Goal: Information Seeking & Learning: Learn about a topic

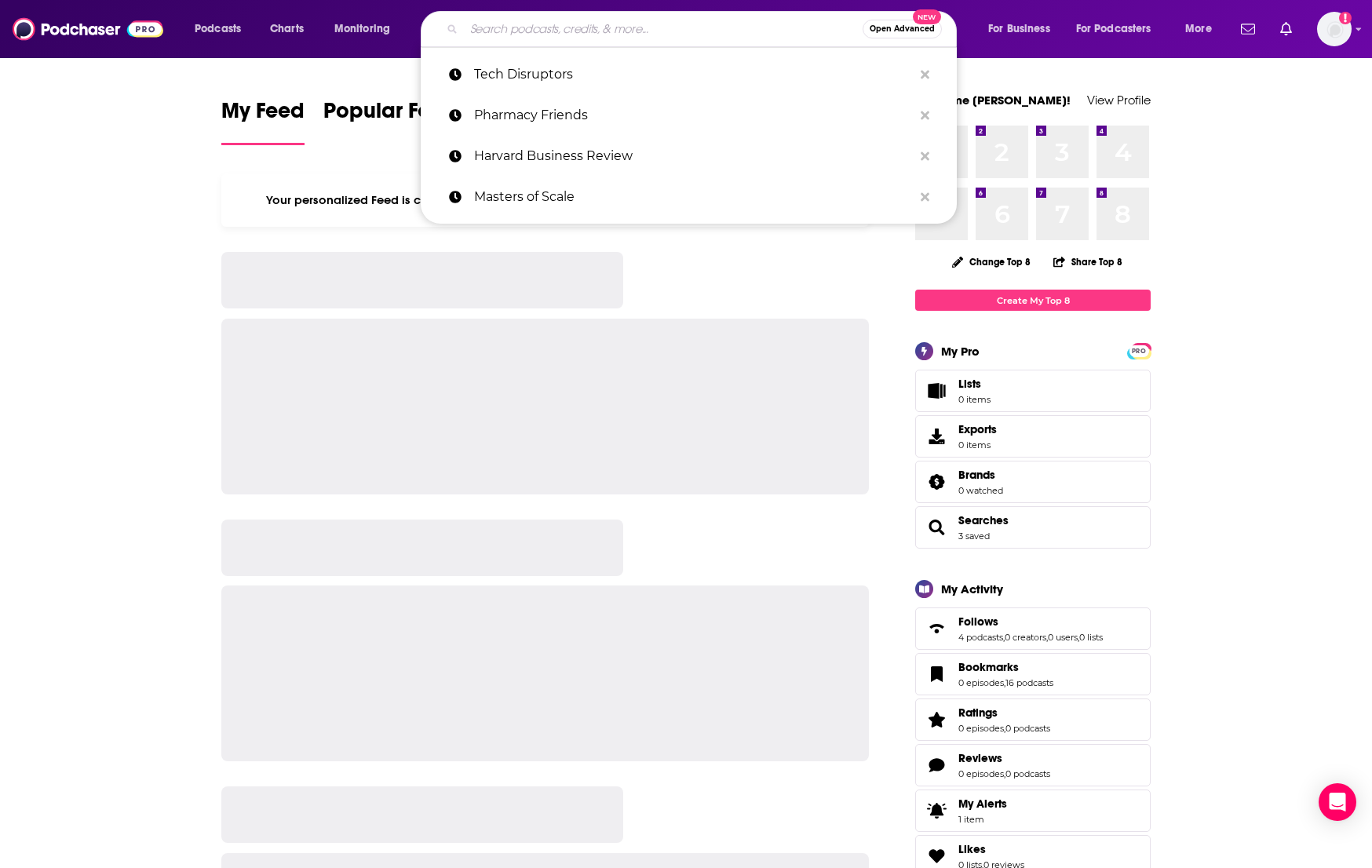
click at [531, 23] on input "Search podcasts, credits, & more..." at bounding box center [663, 29] width 398 height 25
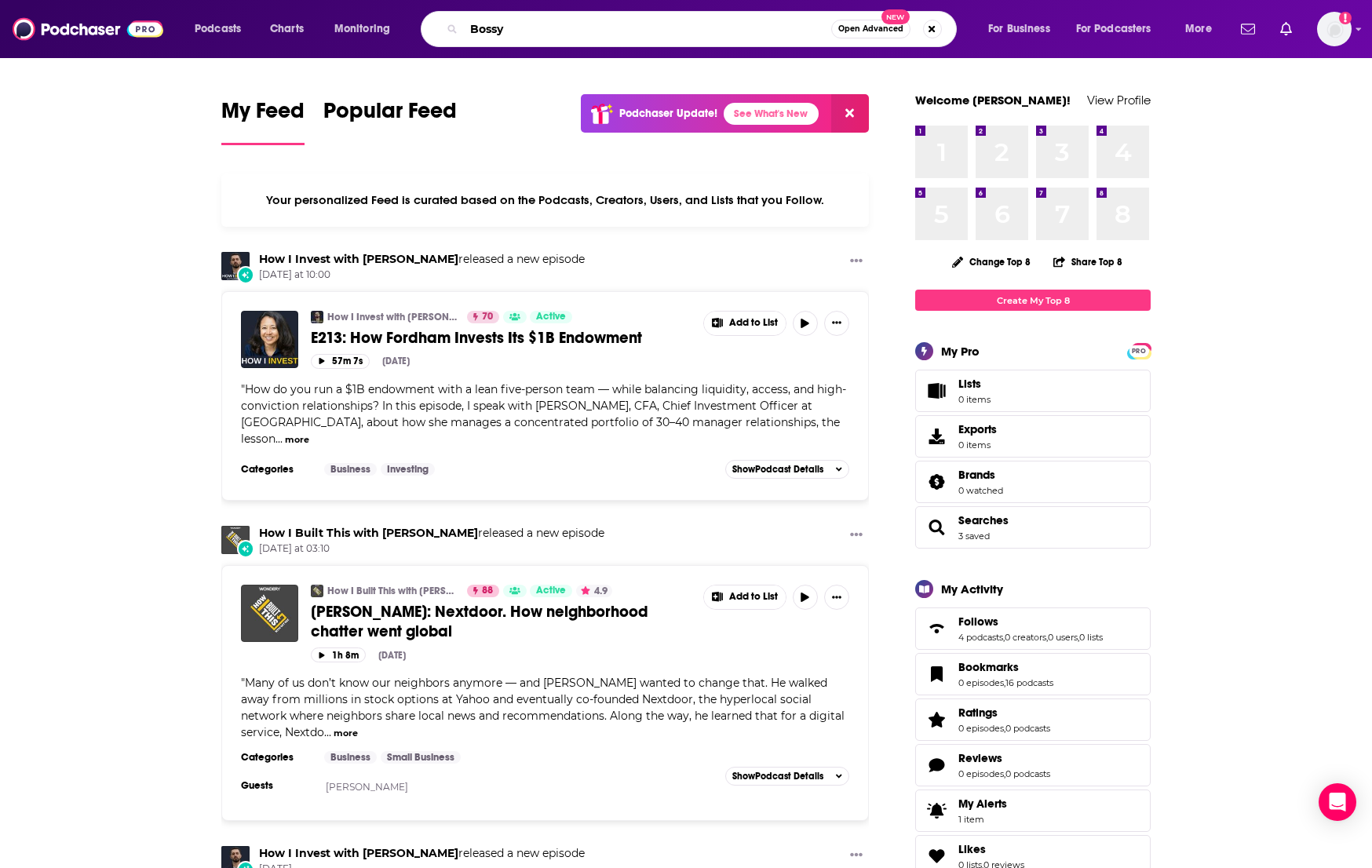
type input "Bossy"
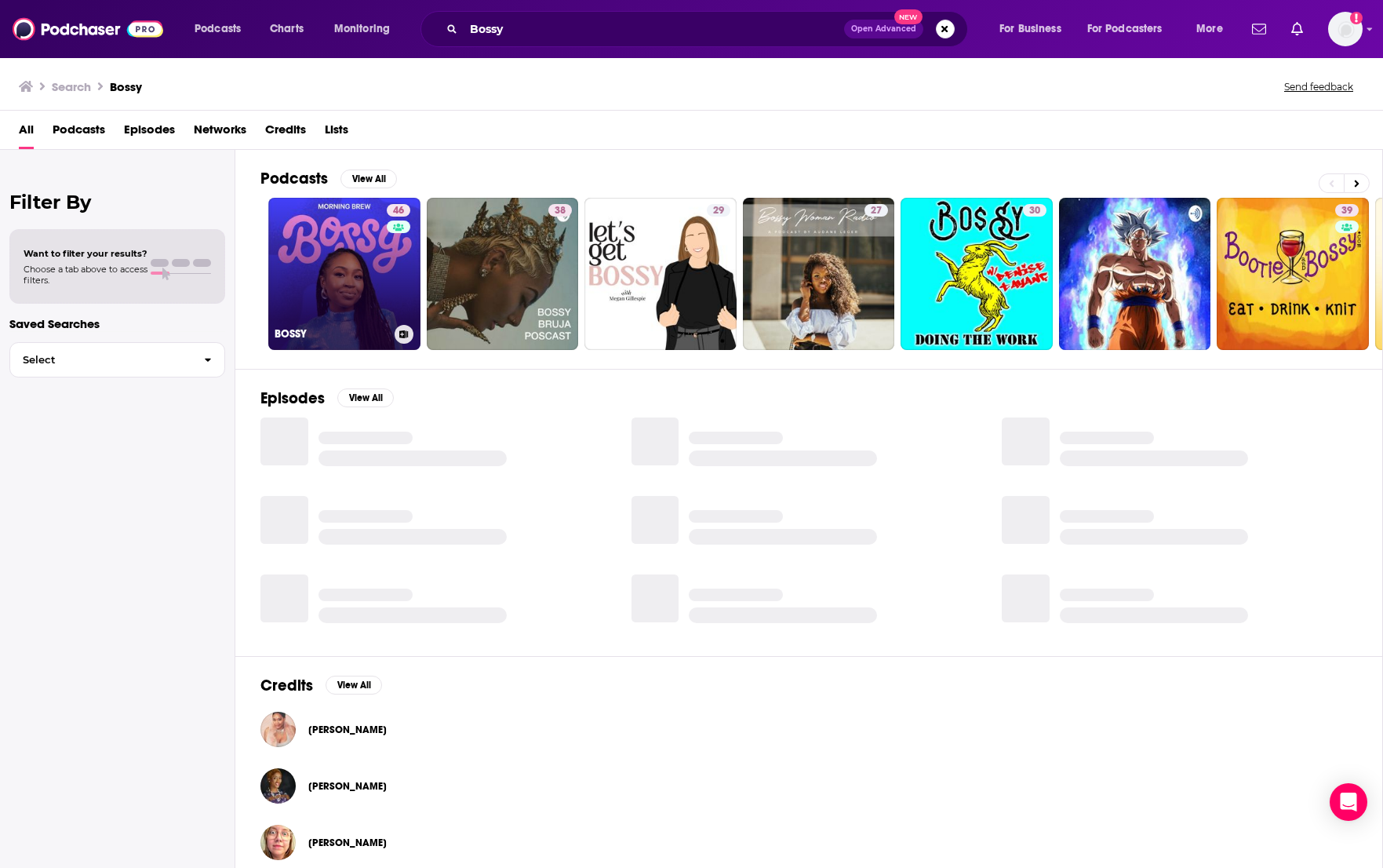
click at [339, 270] on link "46 BOSSY" at bounding box center [344, 274] width 152 height 152
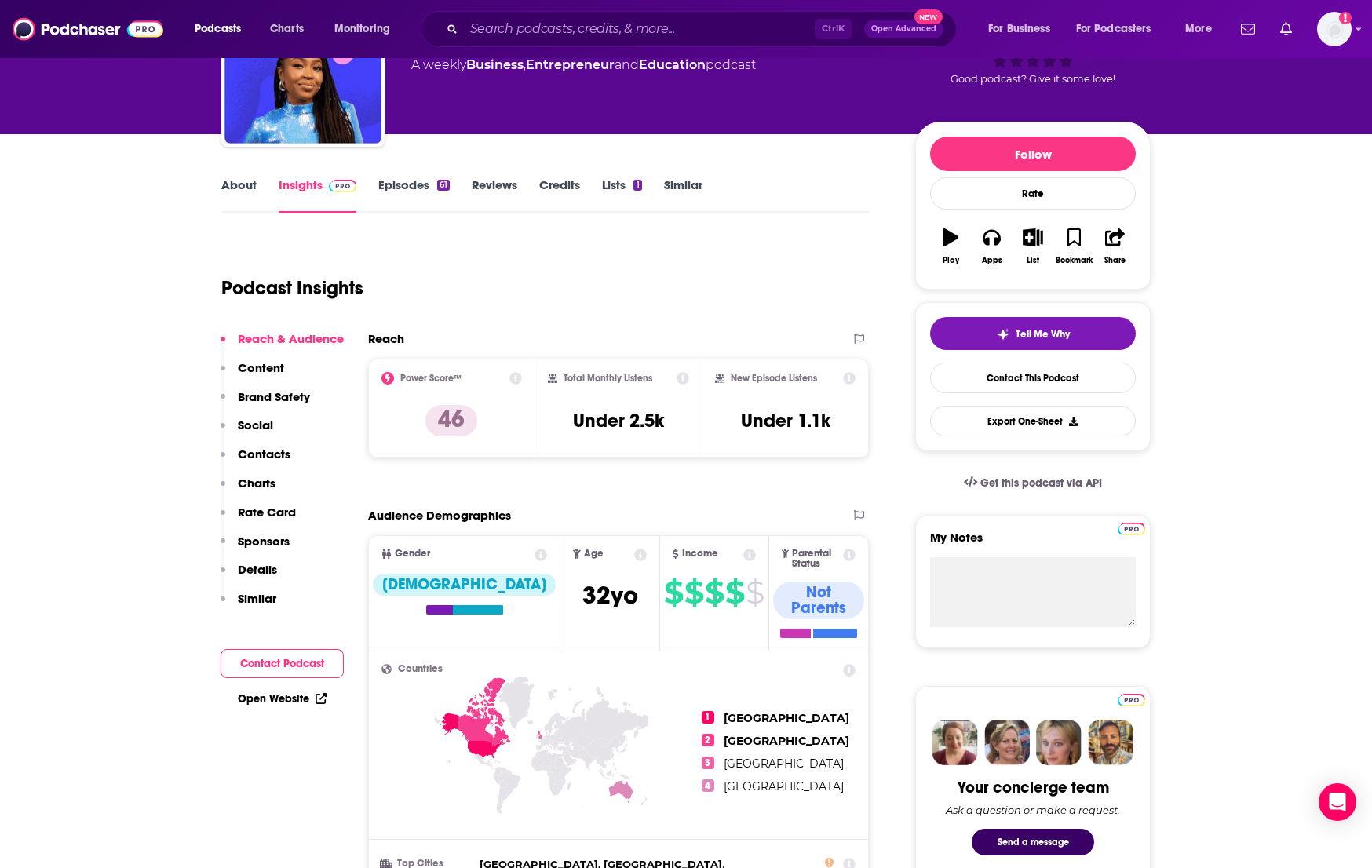
scroll to position [157, 0]
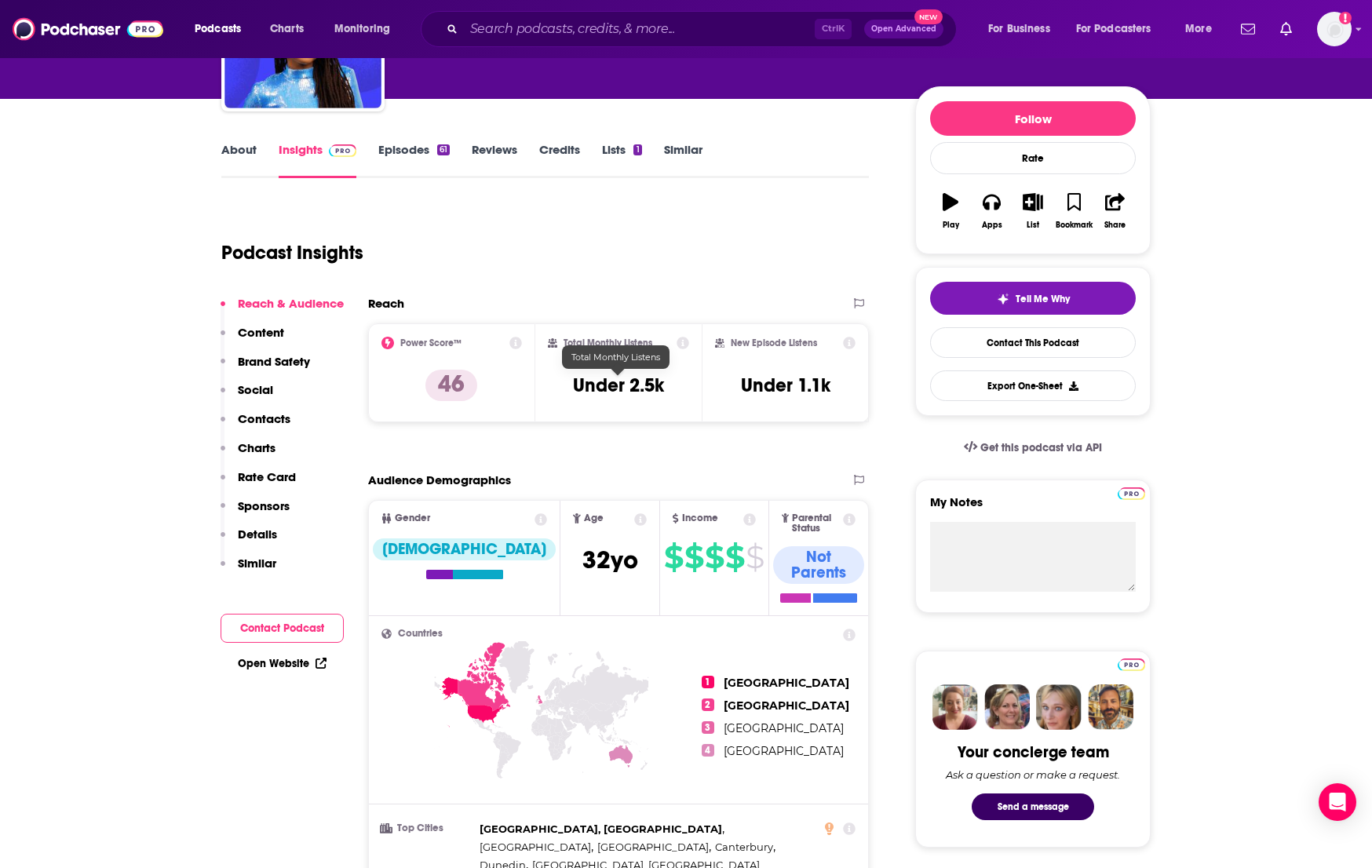
click at [644, 387] on h3 "Under 2.5k" at bounding box center [618, 385] width 91 height 24
click at [397, 148] on link "Episodes 61" at bounding box center [413, 160] width 72 height 36
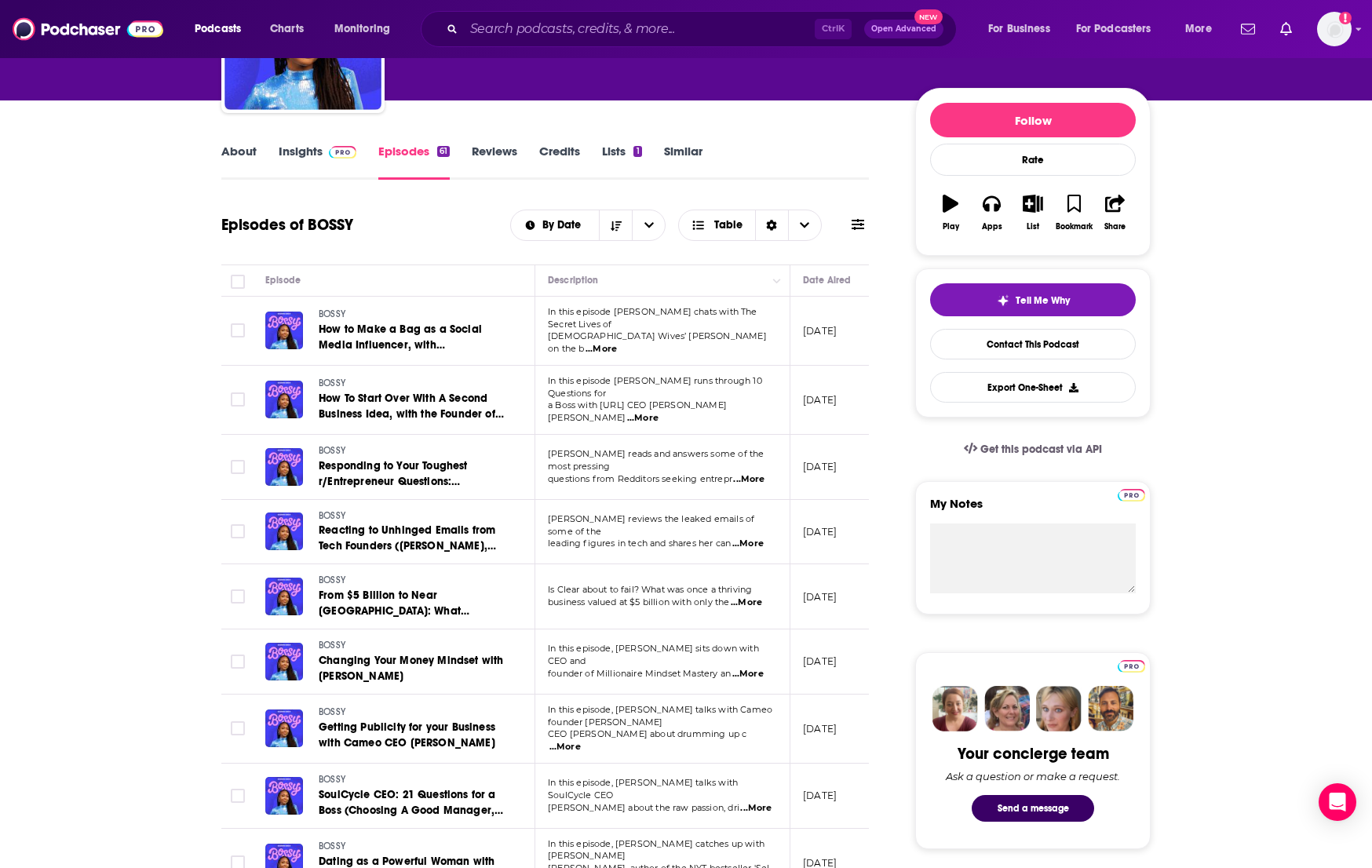
scroll to position [157, 0]
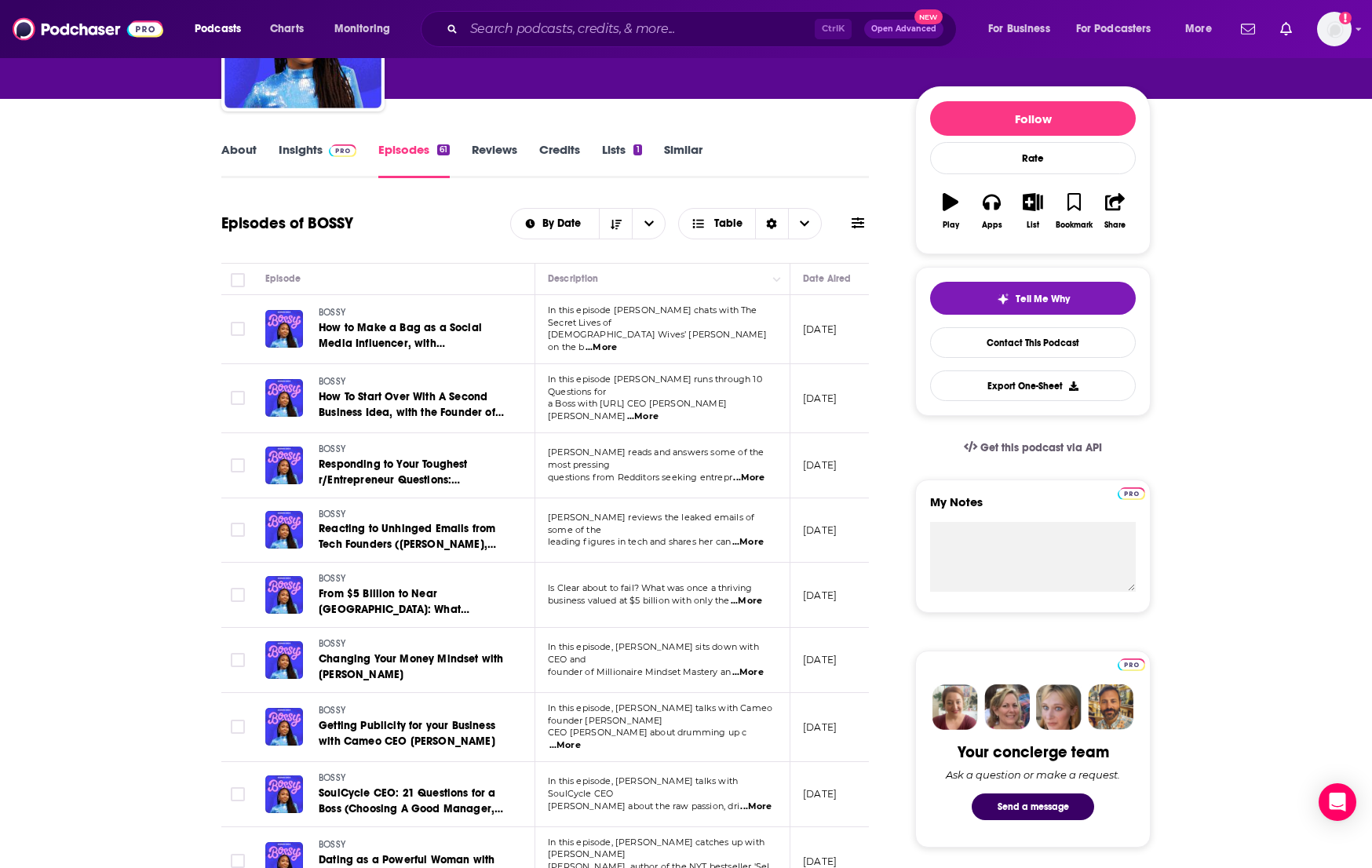
click at [756, 666] on span "...More" at bounding box center [748, 672] width 32 height 12
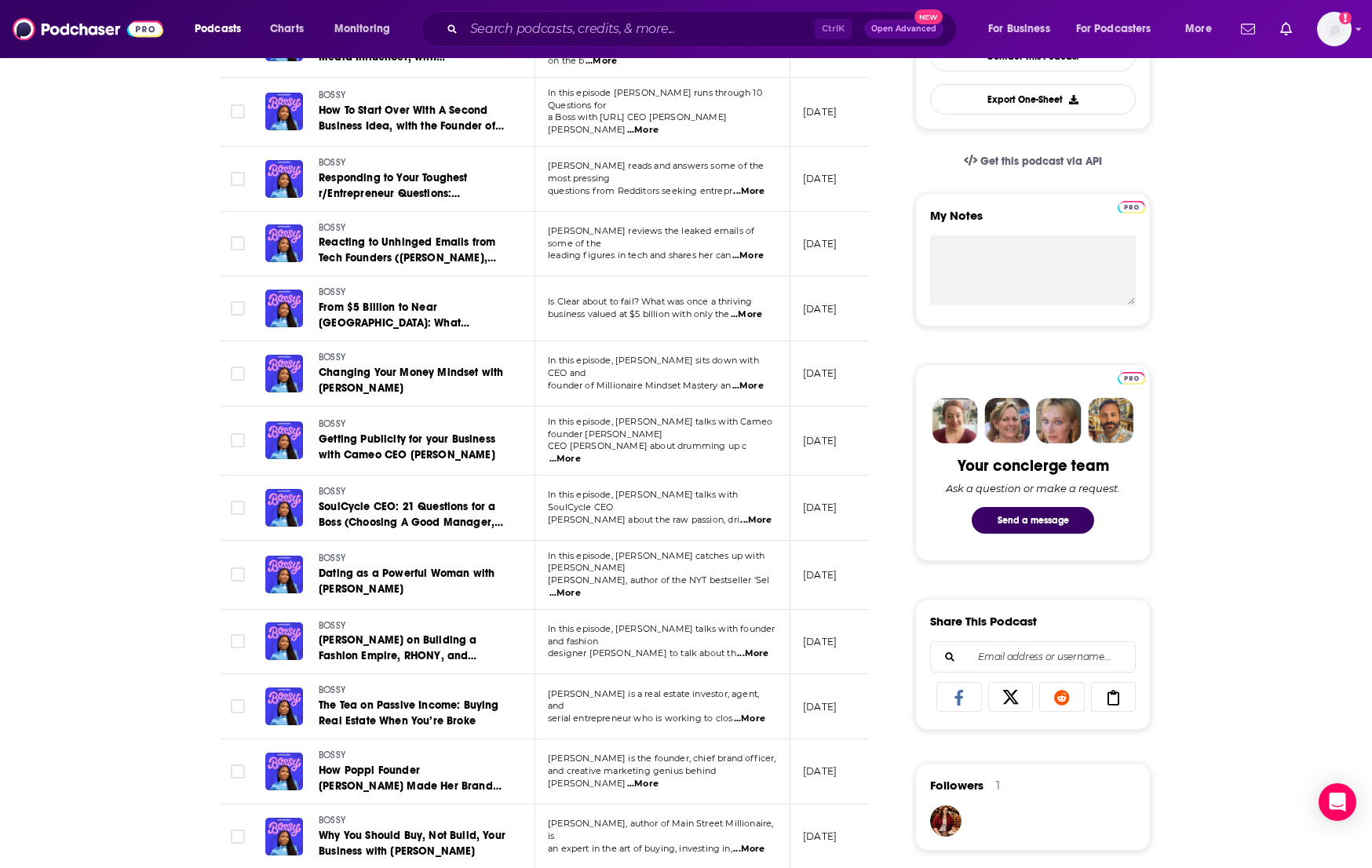
scroll to position [471, 0]
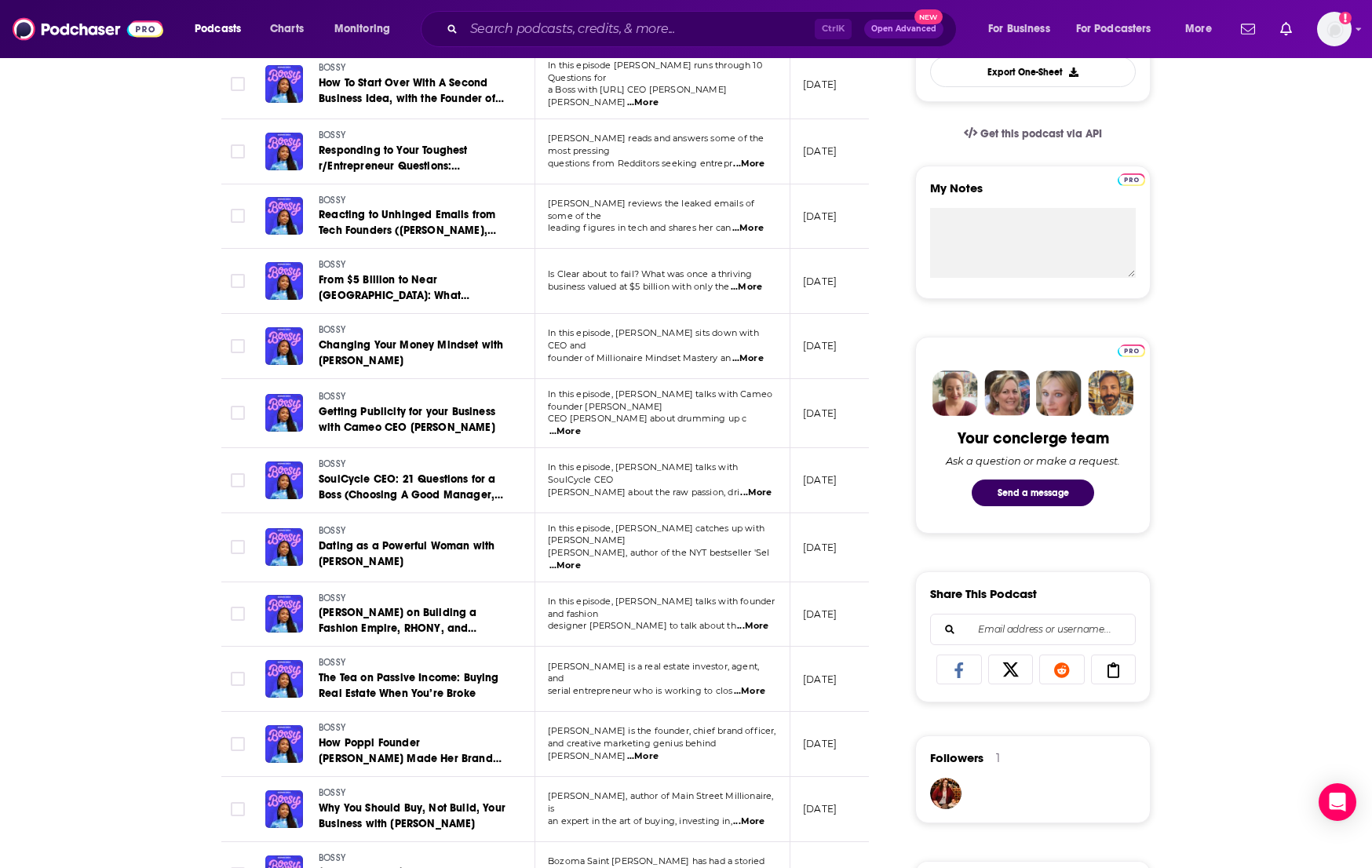
click at [764, 737] on p "and creative marketing genius behind Po ...More" at bounding box center [662, 750] width 229 height 25
click at [658, 750] on span "...More" at bounding box center [643, 756] width 32 height 12
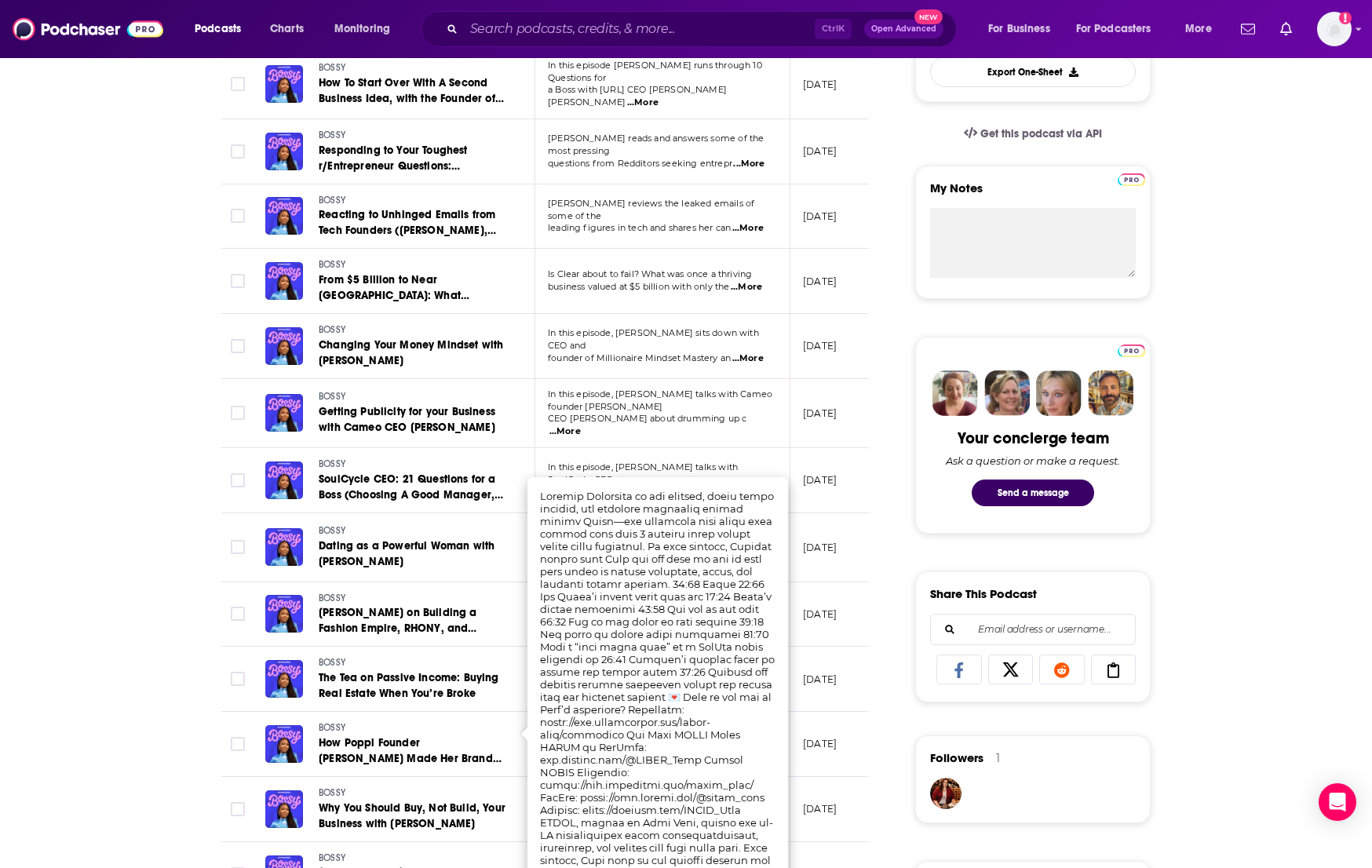
click at [1043, 771] on div "Followers 1" at bounding box center [1033, 763] width 206 height 27
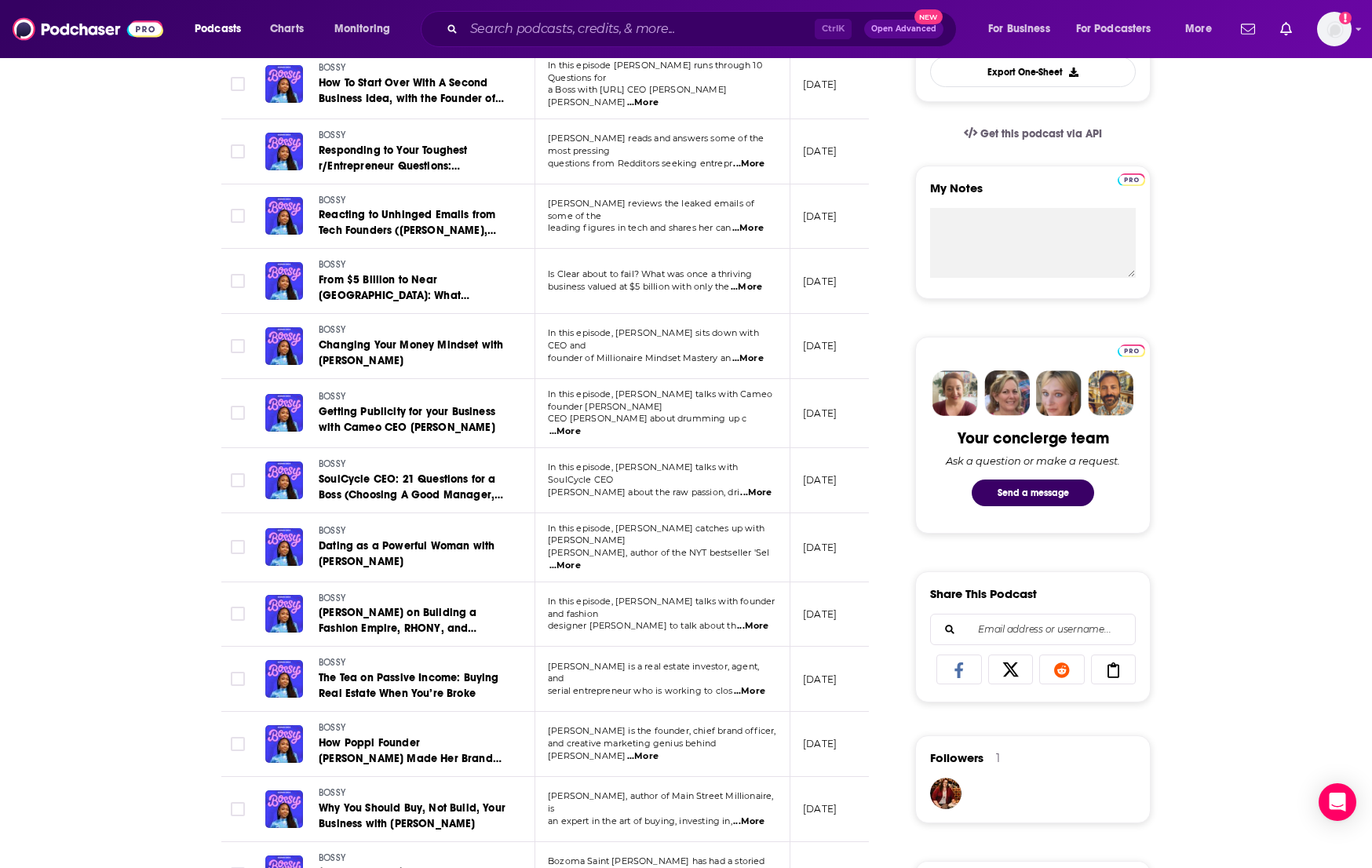
scroll to position [0, 0]
